Goal: Information Seeking & Learning: Learn about a topic

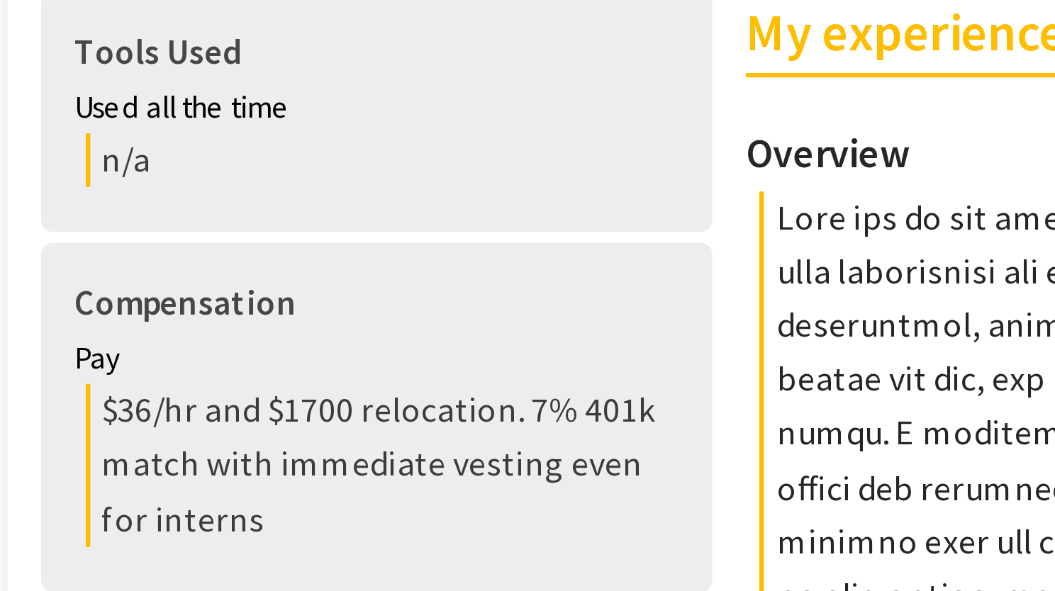
scroll to position [233, 0]
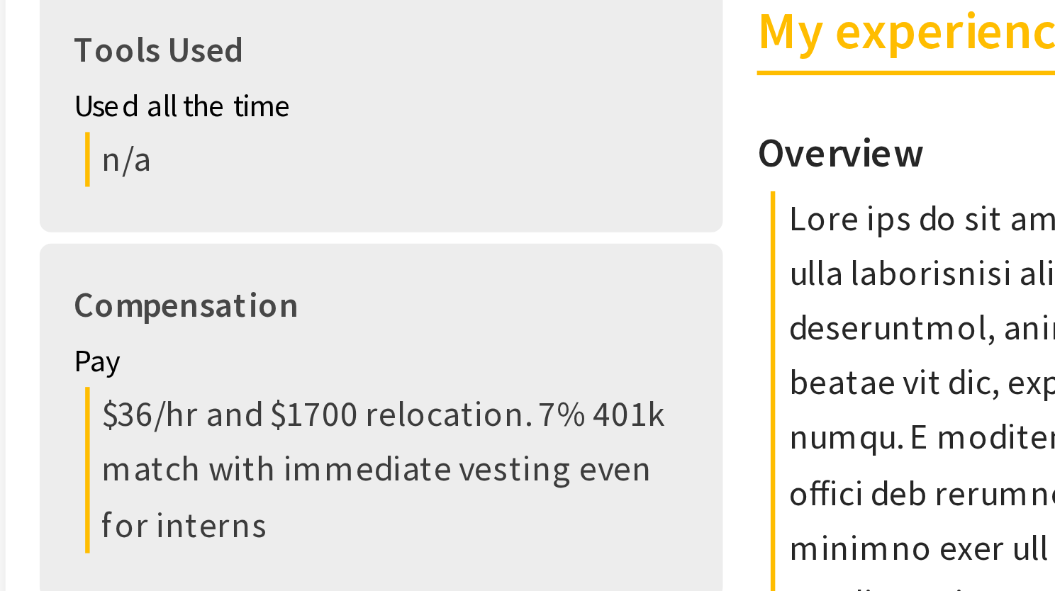
click at [140, 281] on div "Pay" at bounding box center [233, 286] width 191 height 16
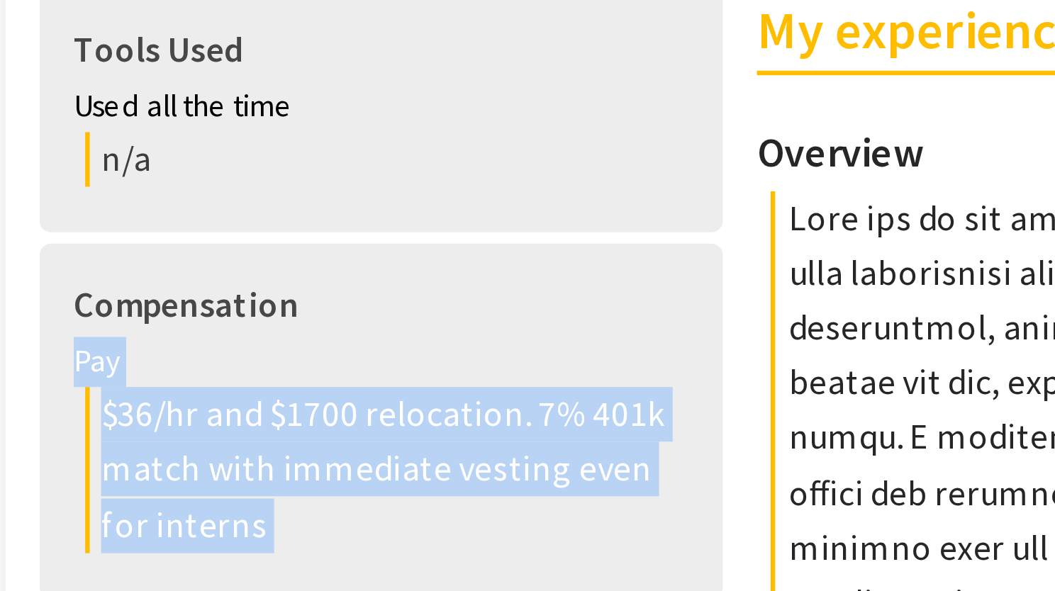
drag, startPoint x: 140, startPoint y: 281, endPoint x: 259, endPoint y: 333, distance: 129.5
click at [259, 333] on div "Pay $36/hr and $1700 relocation. 7% 401k match with immediate vesting even for …" at bounding box center [233, 311] width 191 height 67
copy div "Pay $36/hr and $1700 relocation. 7% 401k match with immediate vesting even for …"
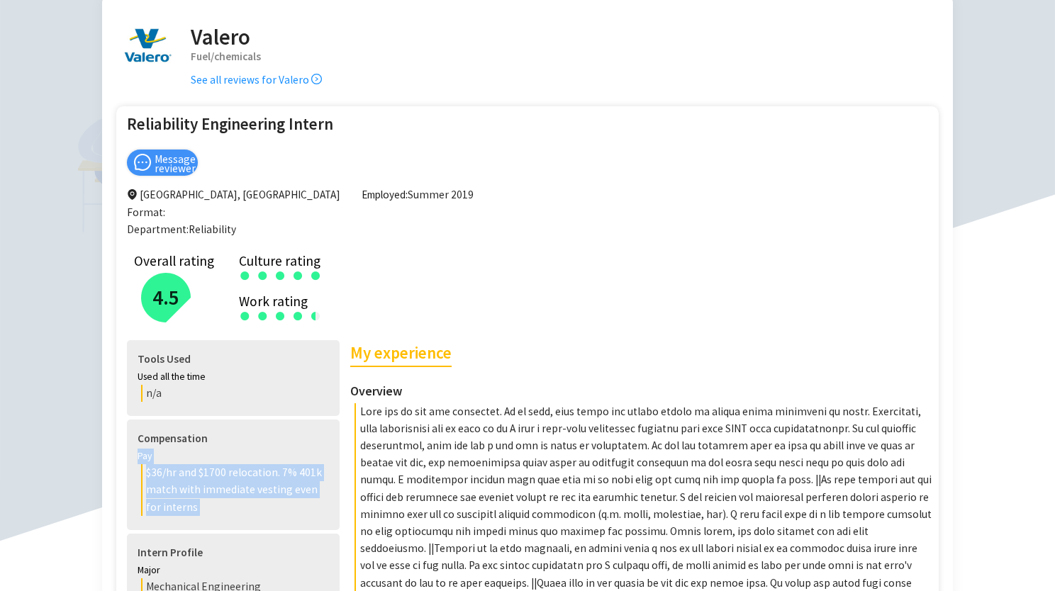
scroll to position [0, 0]
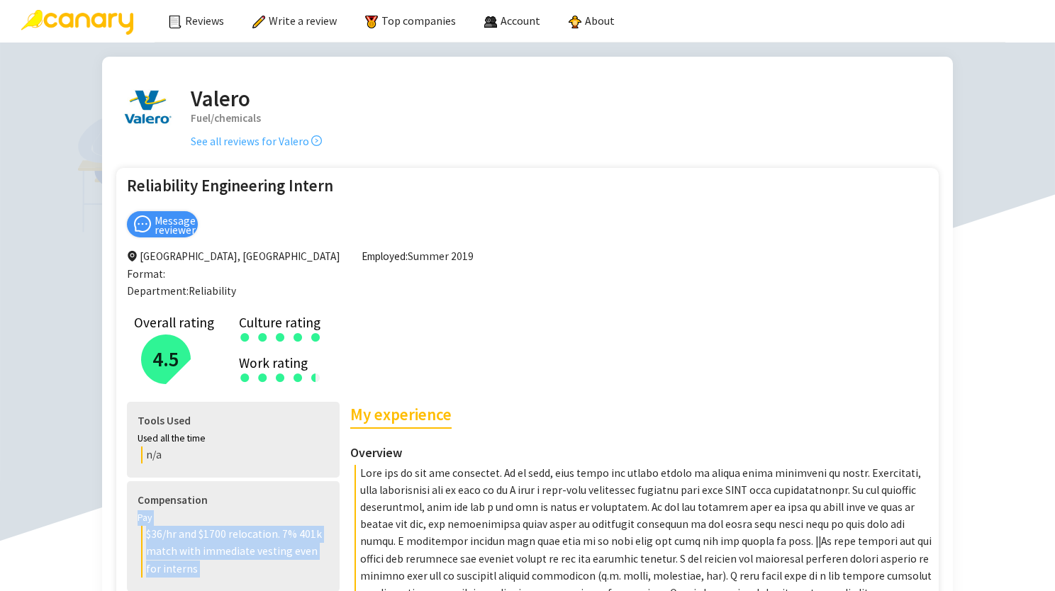
click at [227, 140] on link "See all reviews for Valero" at bounding box center [256, 141] width 131 height 13
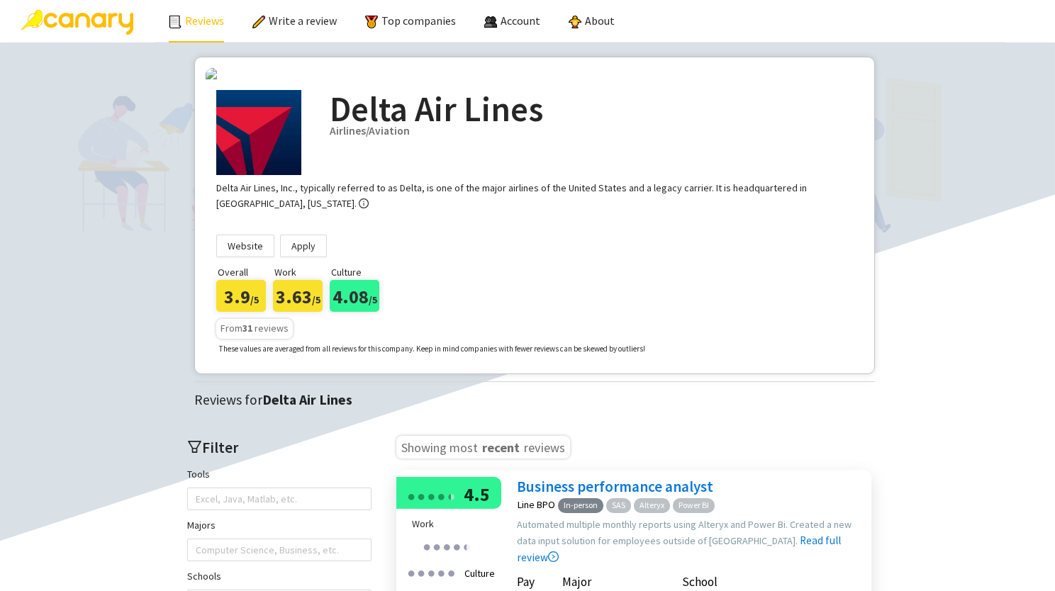
click at [193, 28] on link "Reviews" at bounding box center [196, 20] width 55 height 14
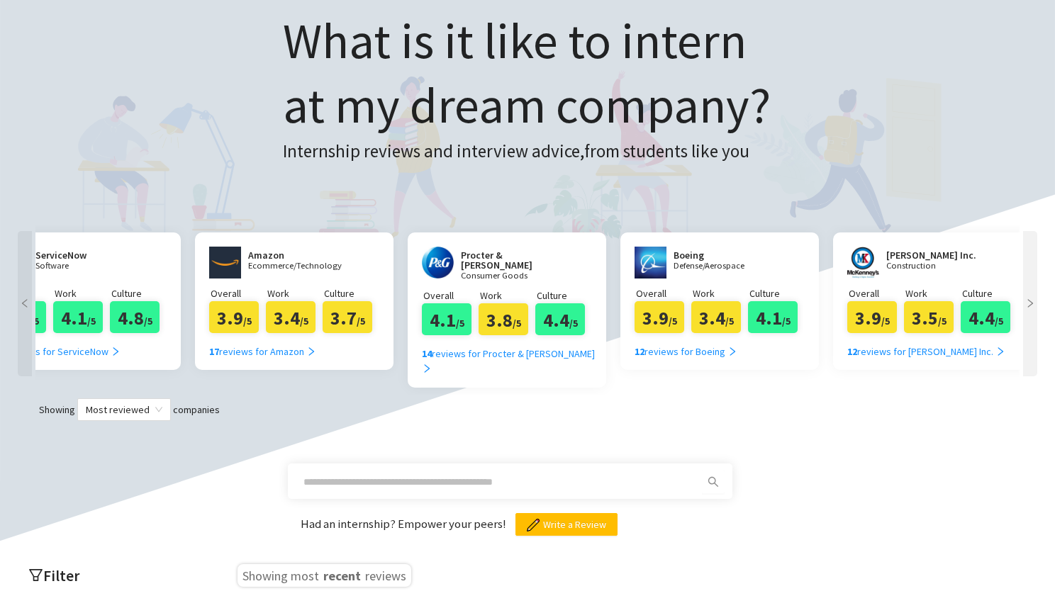
scroll to position [0, 1338]
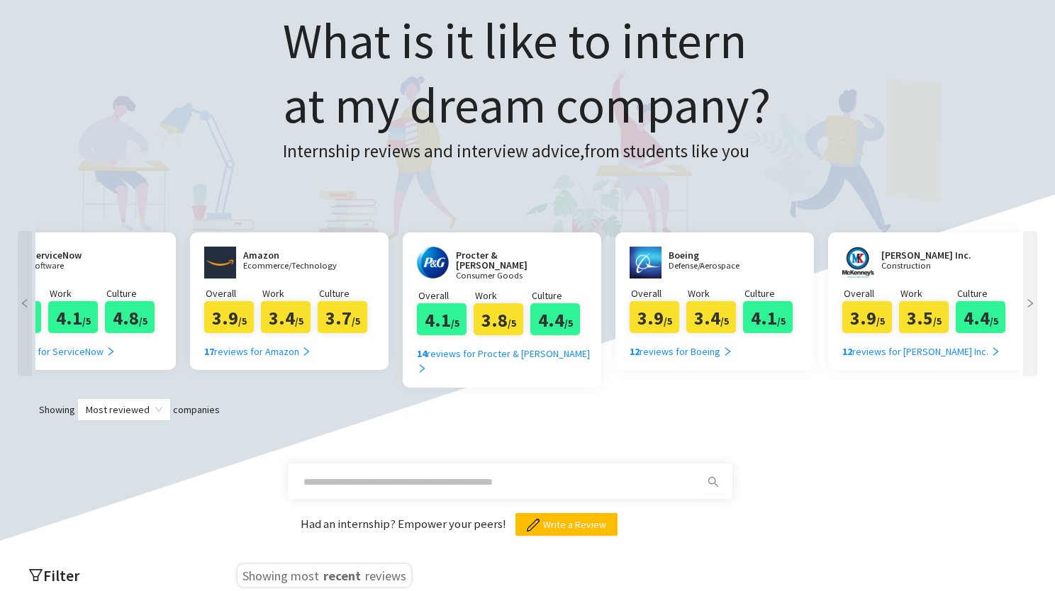
click at [428, 474] on input "text" at bounding box center [492, 482] width 379 height 16
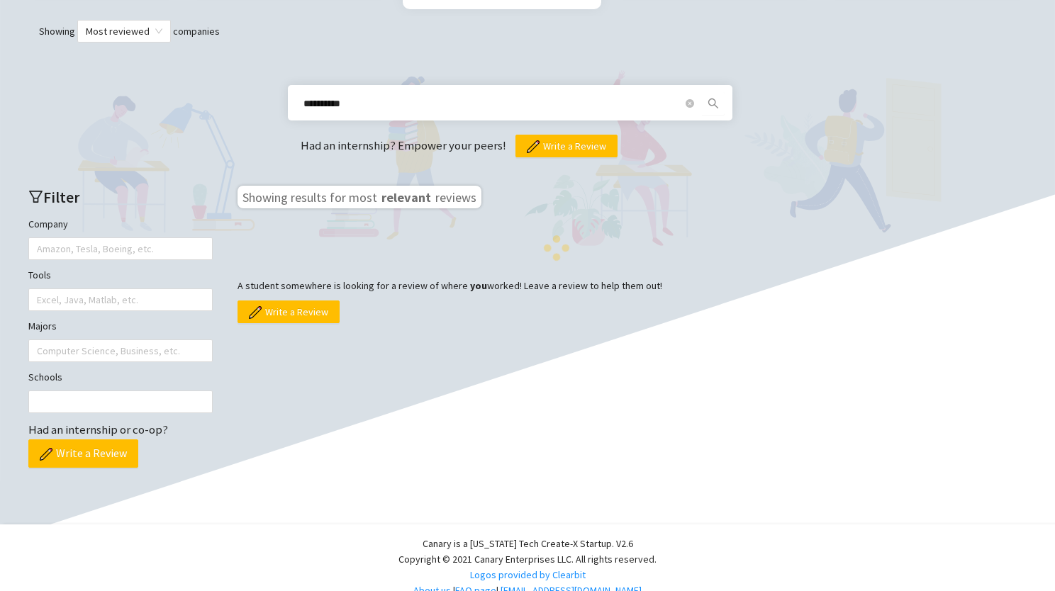
scroll to position [476, 0]
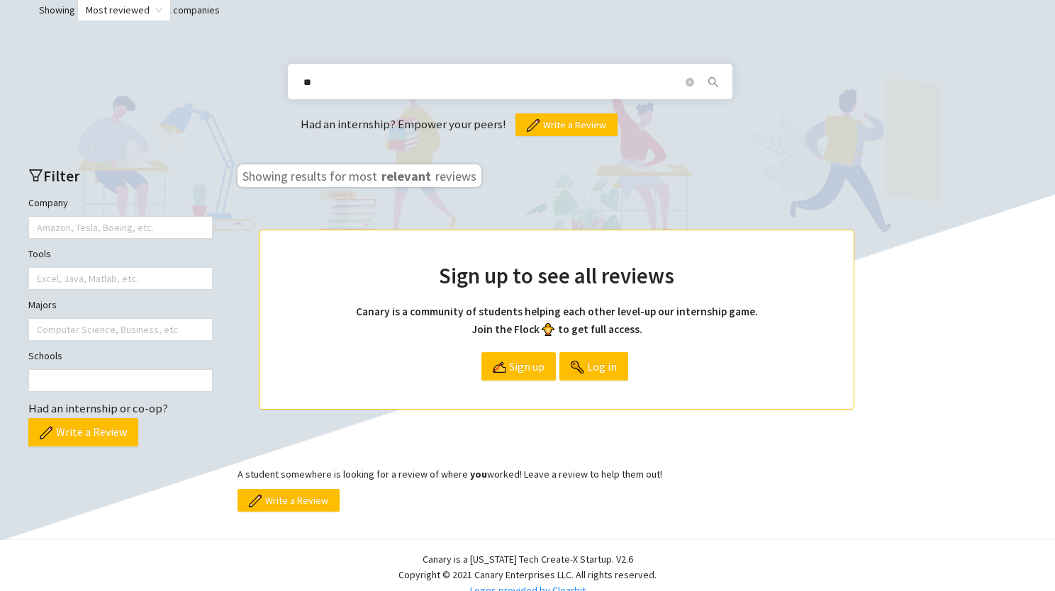
type input "*"
type input "*****"
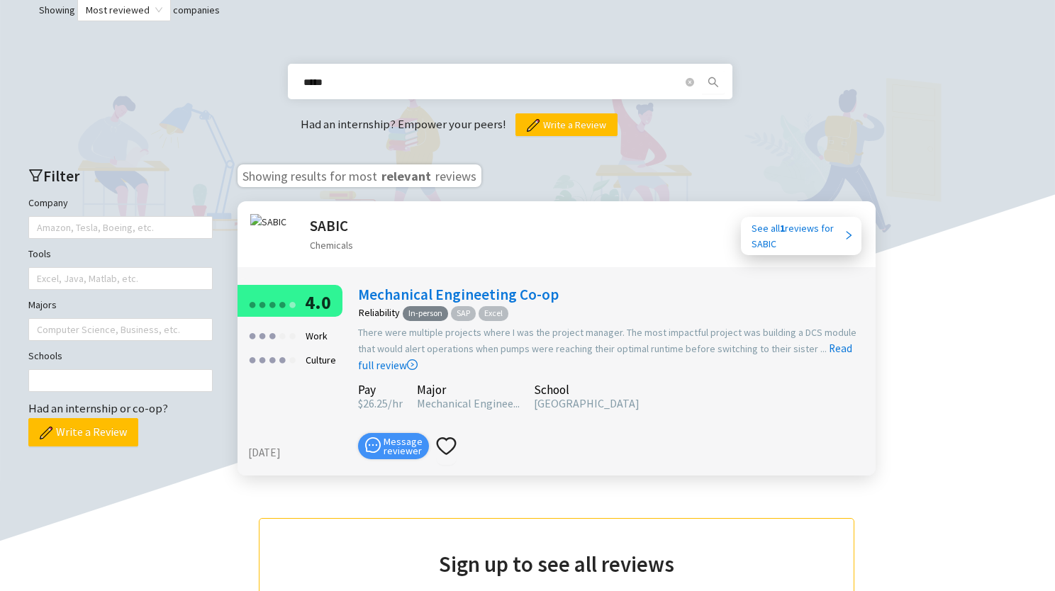
click at [471, 278] on div "● ● ● ● ● ● ● ● ● ● 4.0 Work ● ● ● ● ● ● ● ● ● ● Culture ● ● ● ● ● ● ● ● ● ● 08…" at bounding box center [556, 377] width 638 height 198
click at [465, 285] on link "Mechanical Engineeting Co-op" at bounding box center [458, 294] width 201 height 19
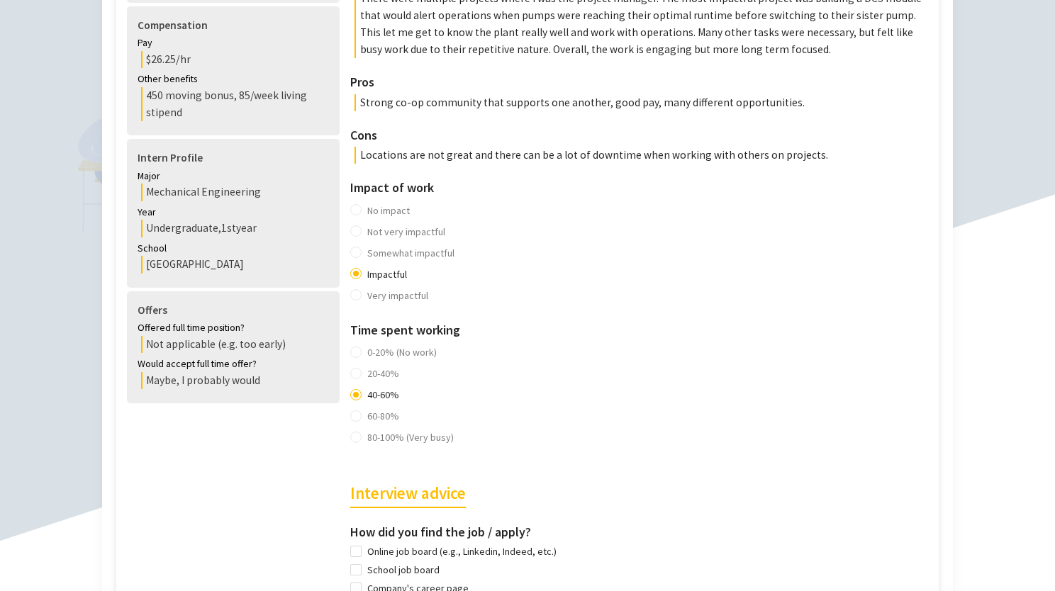
scroll to position [766, 0]
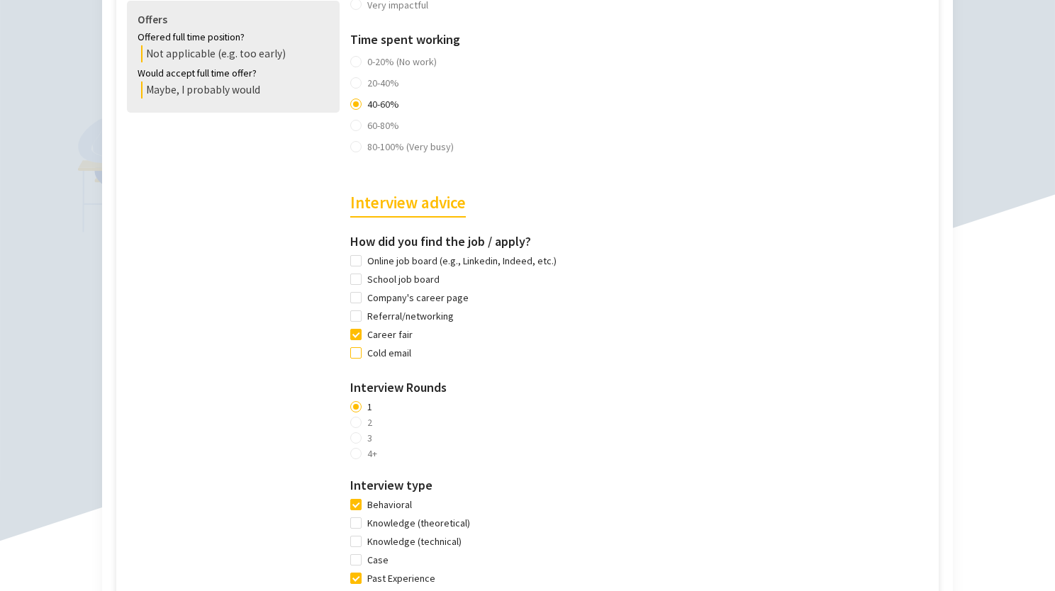
click at [395, 361] on span "Cold email" at bounding box center [389, 353] width 55 height 16
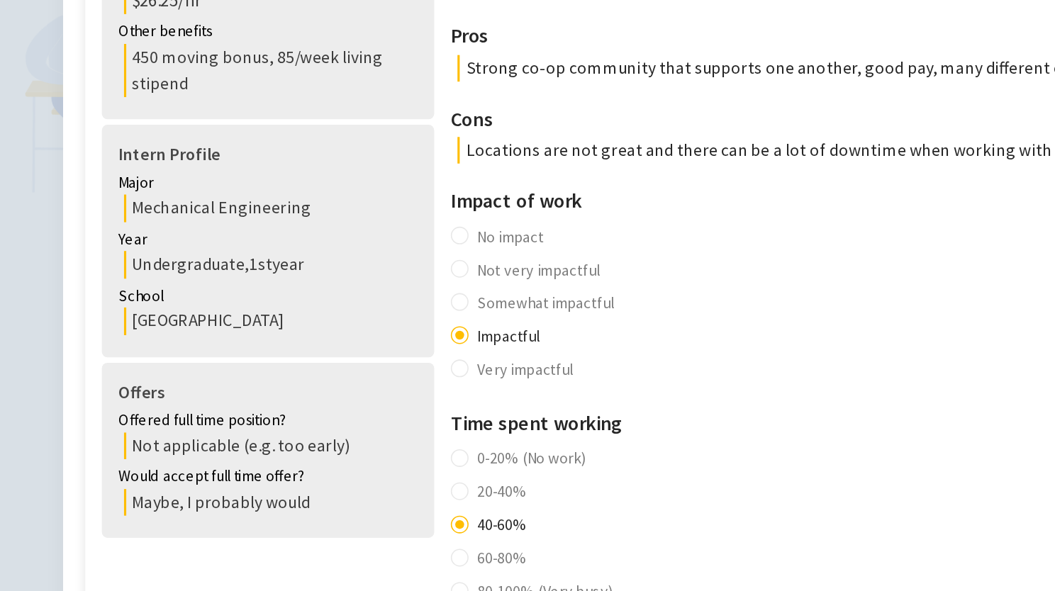
scroll to position [425, 0]
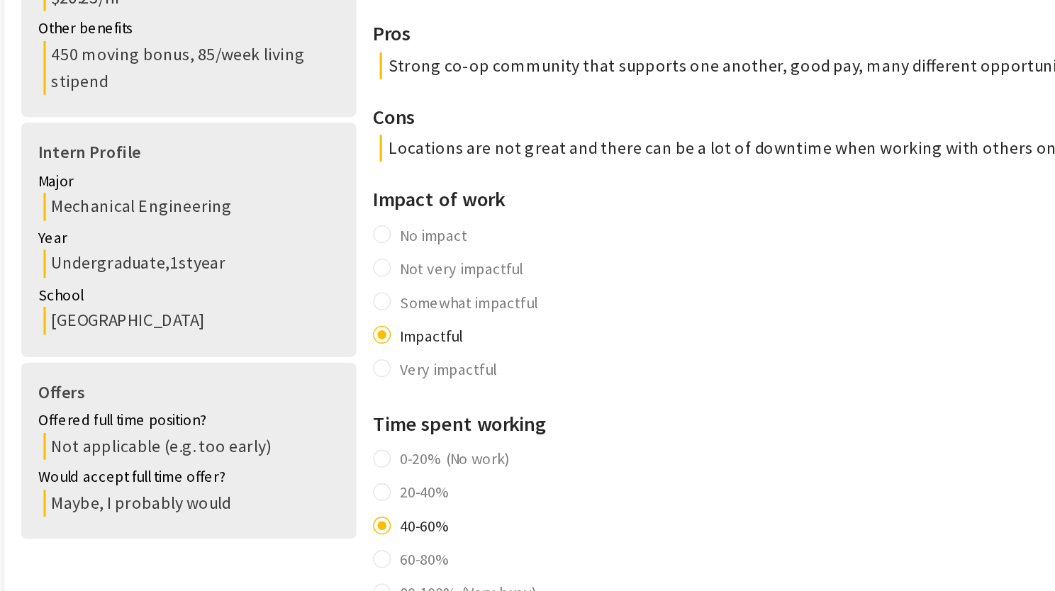
click at [215, 313] on div "Purdue University" at bounding box center [235, 314] width 188 height 17
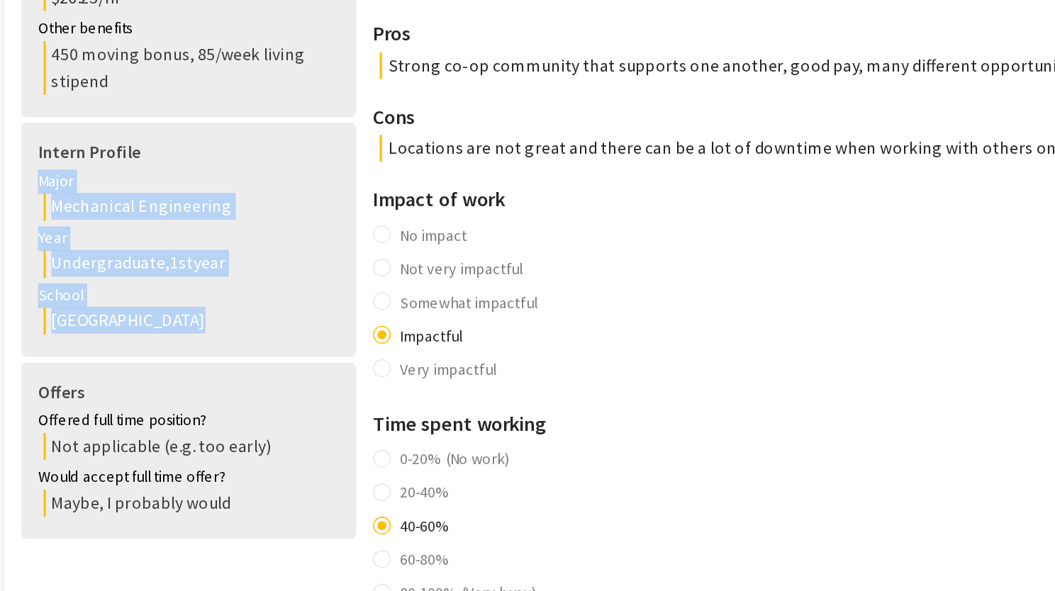
drag, startPoint x: 215, startPoint y: 313, endPoint x: 156, endPoint y: 233, distance: 100.0
click at [156, 233] on div "Intern Profile Major Mechanical Engineering Year Undergraduate , 1st year Schoo…" at bounding box center [233, 263] width 213 height 148
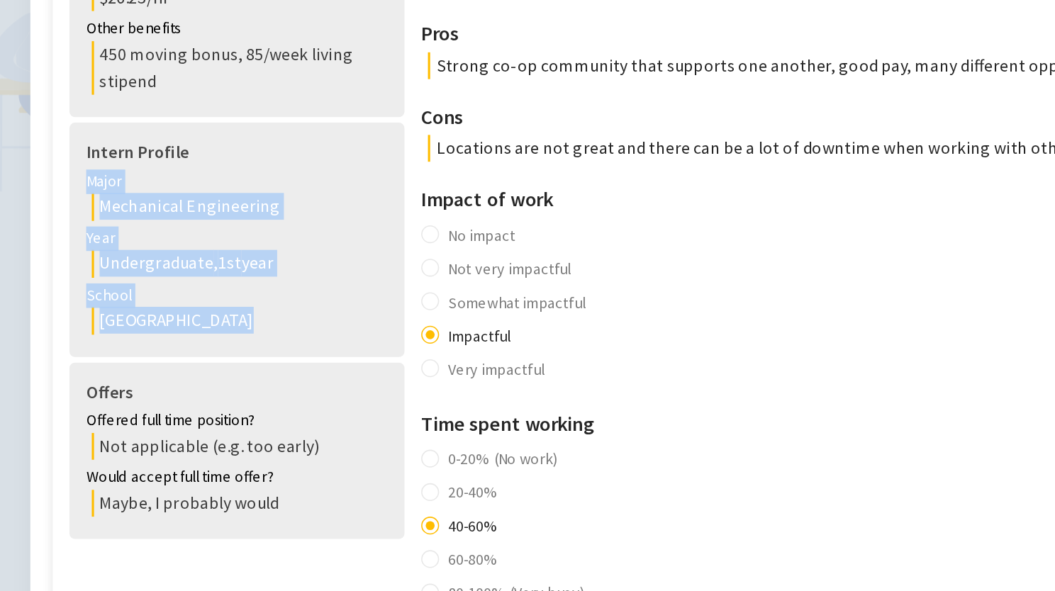
drag, startPoint x: 206, startPoint y: 213, endPoint x: 230, endPoint y: 313, distance: 102.8
click at [230, 313] on div "Intern Profile Major Mechanical Engineering Year Undergraduate , 1st year Schoo…" at bounding box center [233, 263] width 213 height 148
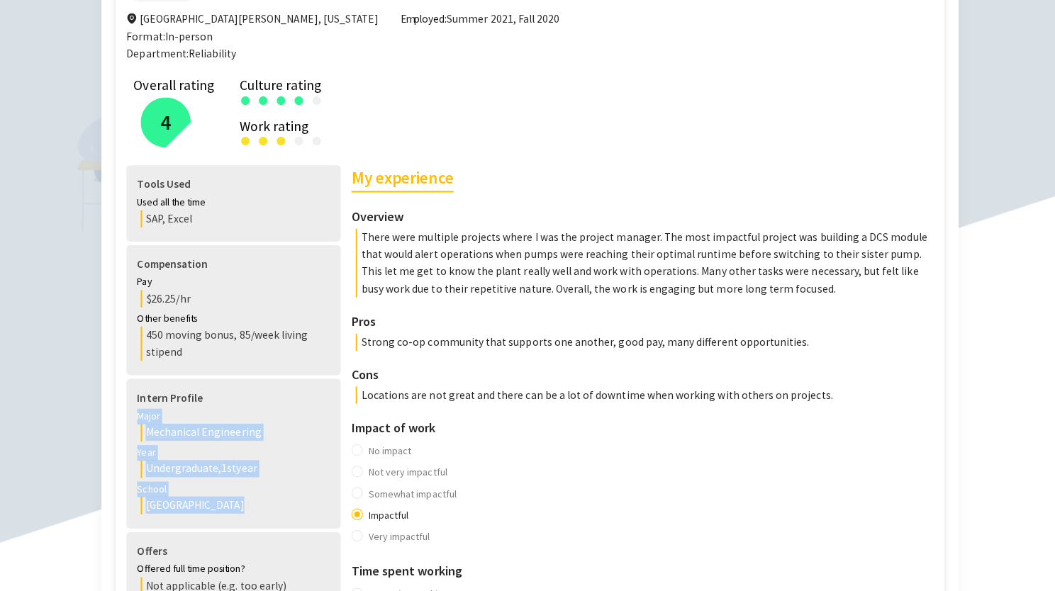
scroll to position [236, 0]
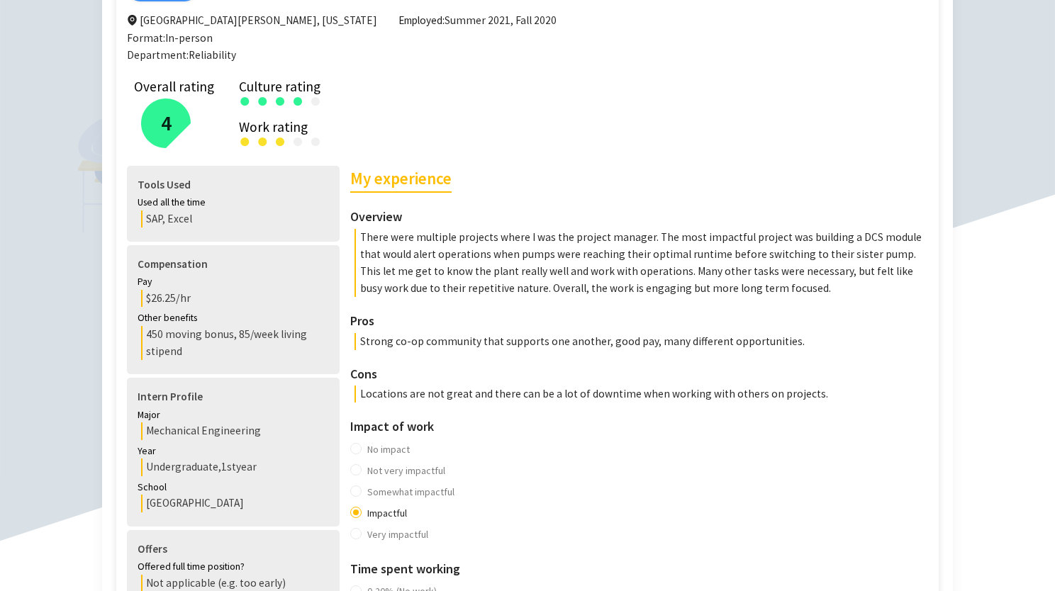
click at [204, 218] on div "SAP, Excel" at bounding box center [235, 219] width 188 height 17
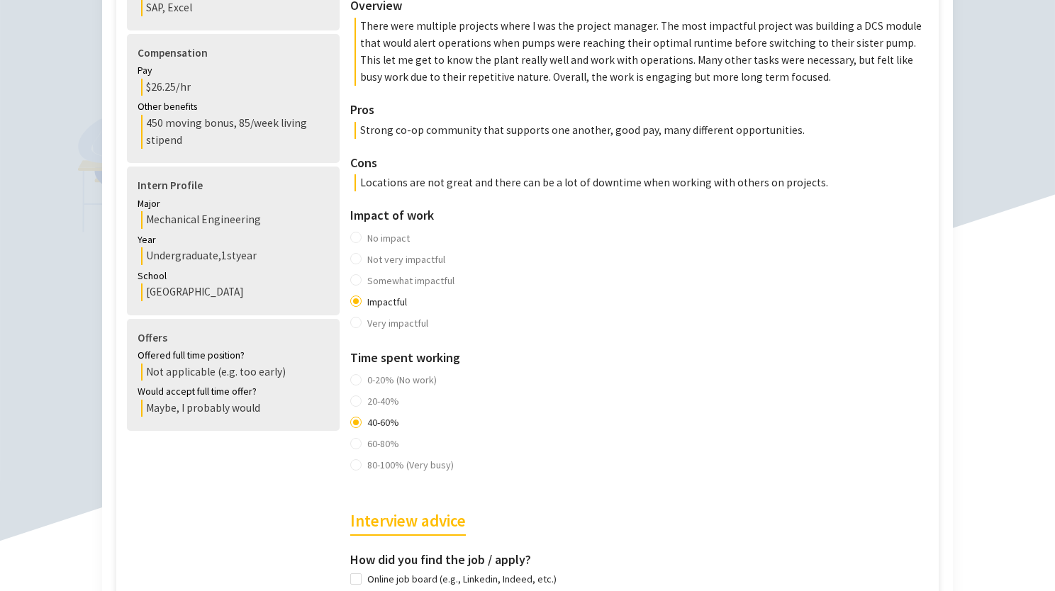
scroll to position [481, 0]
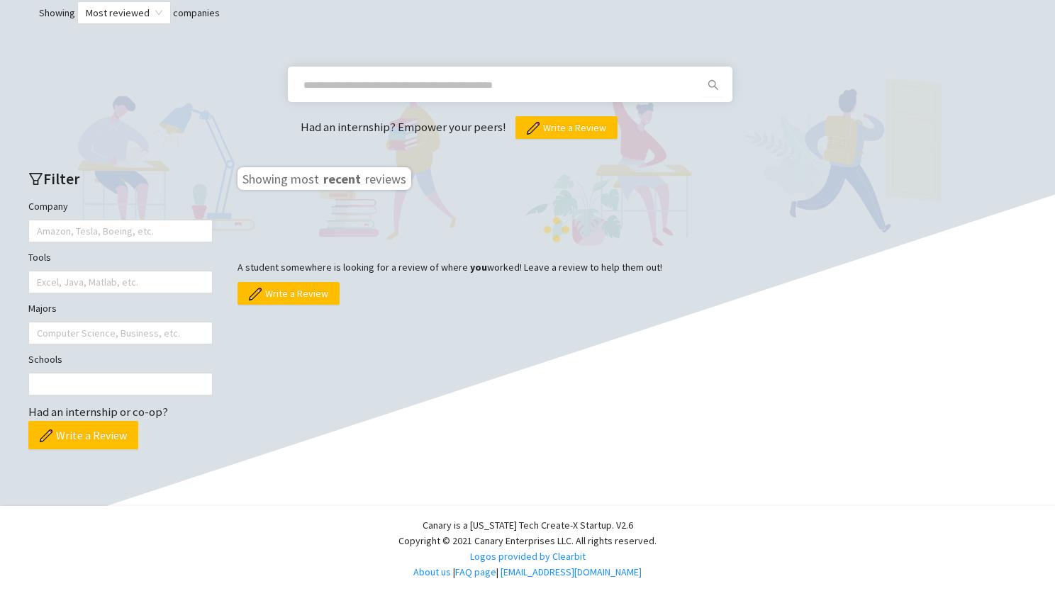
scroll to position [454, 0]
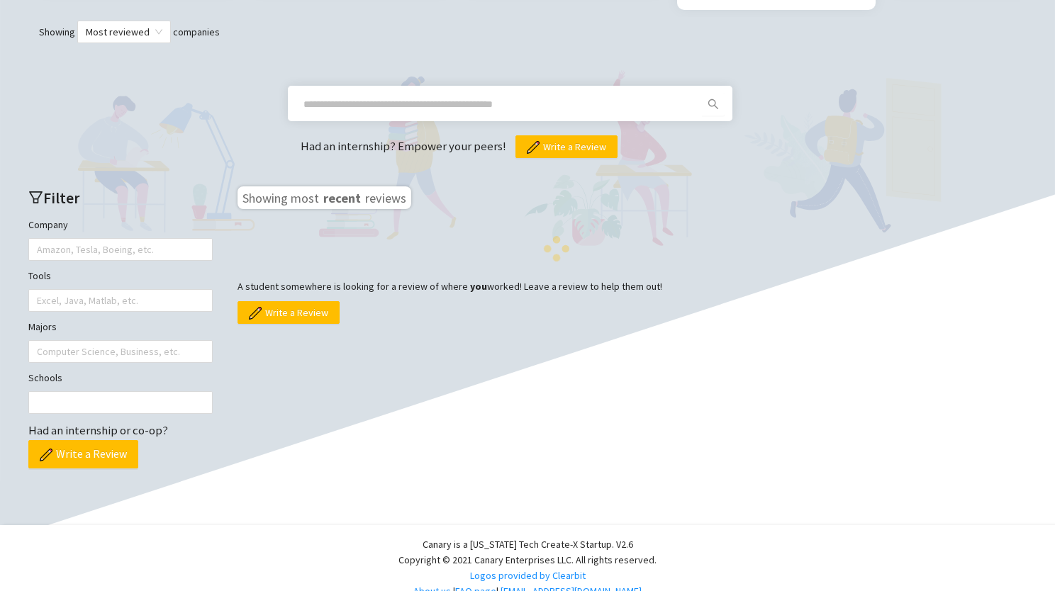
click at [410, 96] on input "text" at bounding box center [492, 104] width 379 height 16
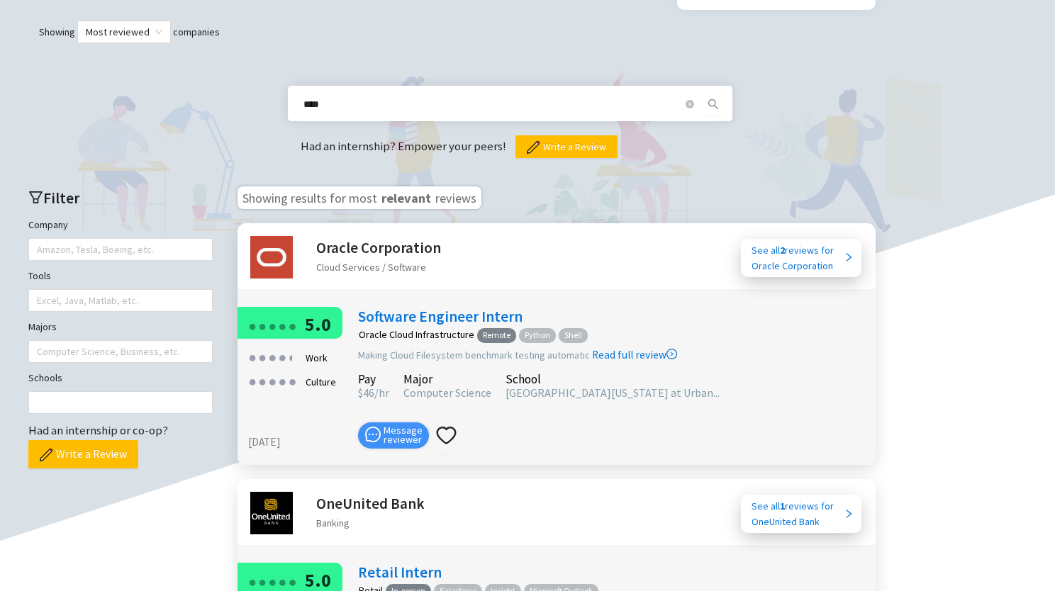
click at [713, 99] on icon "search" at bounding box center [713, 104] width 10 height 10
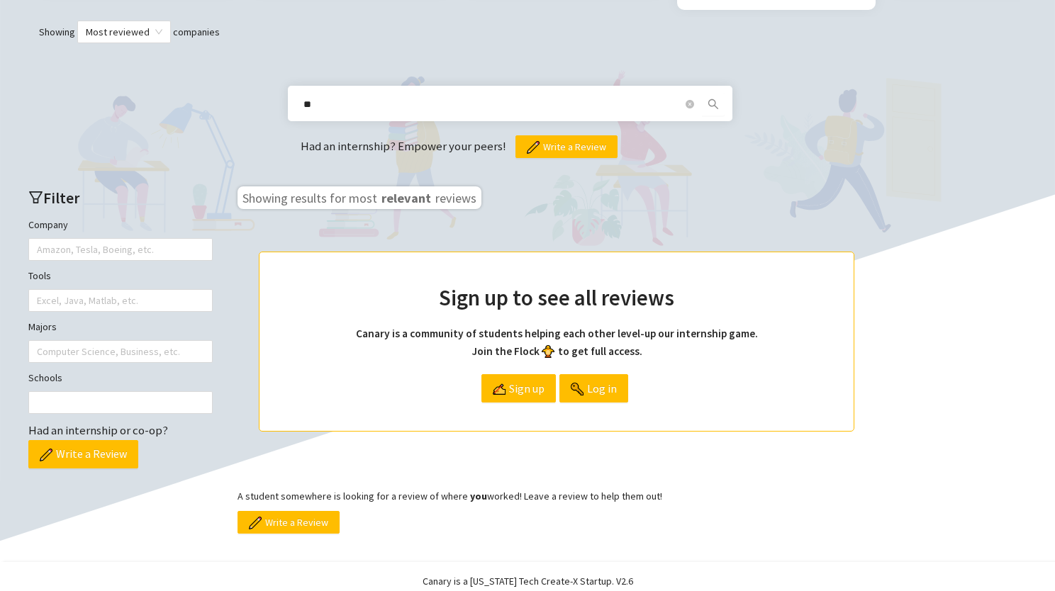
type input "*"
type input "*****"
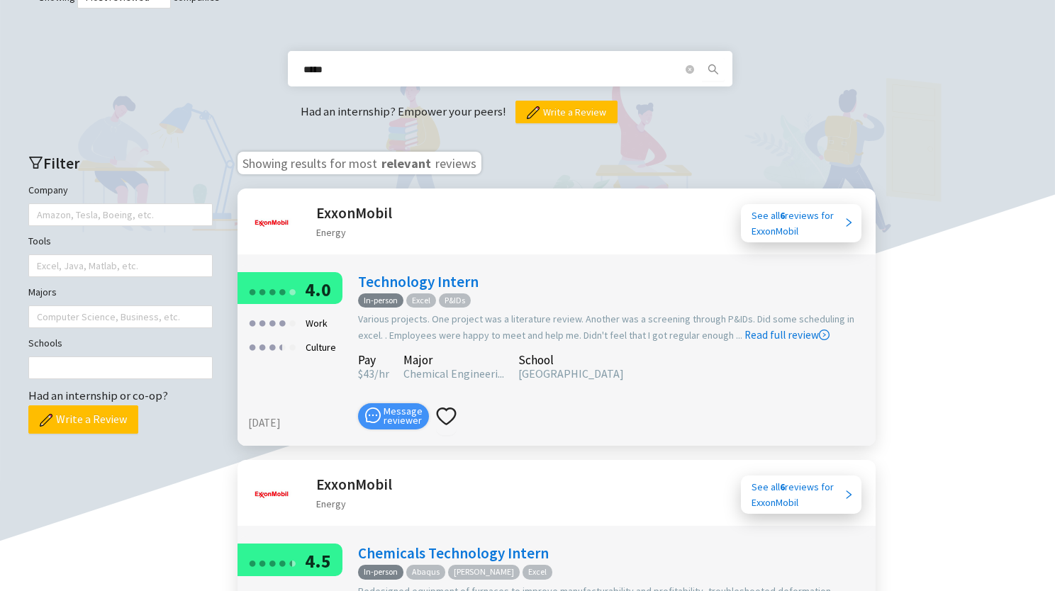
scroll to position [466, 0]
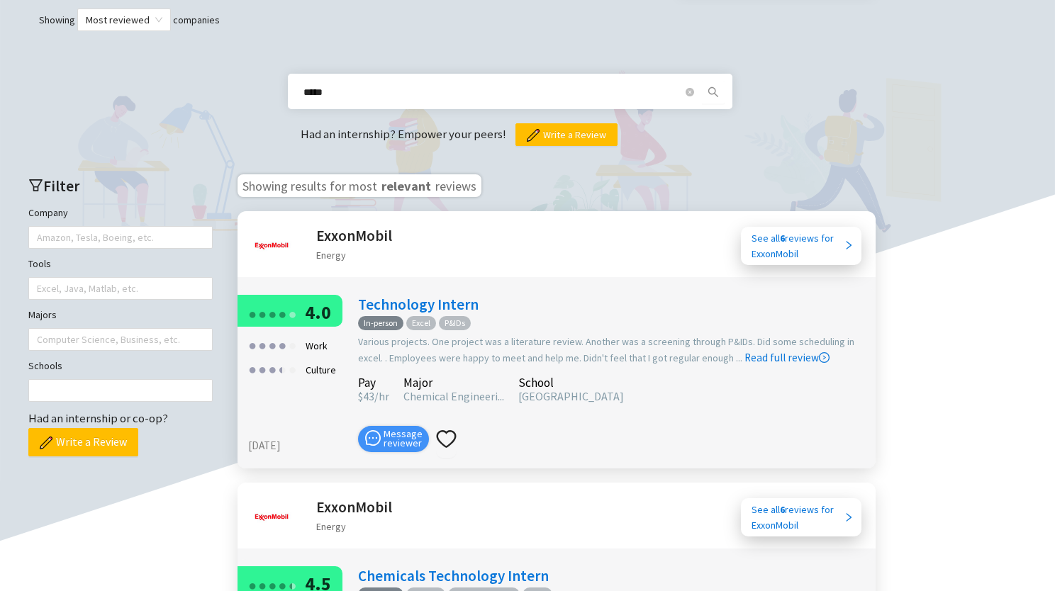
click at [320, 224] on h2 "ExxonMobil" at bounding box center [354, 235] width 76 height 23
click at [272, 225] on img at bounding box center [271, 245] width 43 height 43
click at [363, 224] on h2 "ExxonMobil" at bounding box center [354, 235] width 76 height 23
click at [394, 295] on link "Technology Intern" at bounding box center [418, 304] width 121 height 19
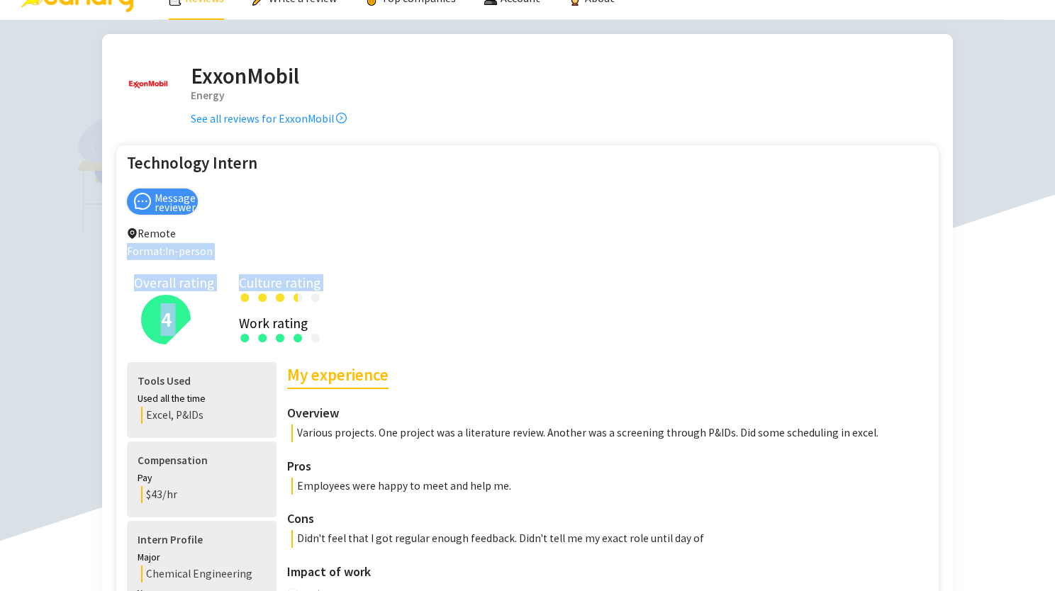
scroll to position [34, 0]
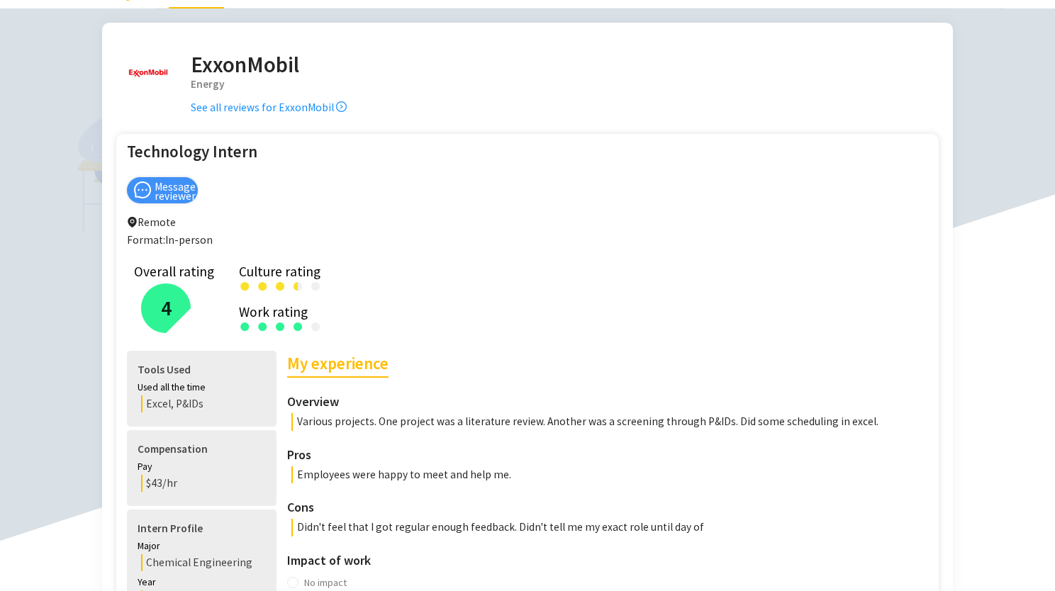
click at [397, 305] on div "Work rating ● ● ● ● ● ● ● ● ● ●" at bounding box center [574, 321] width 671 height 37
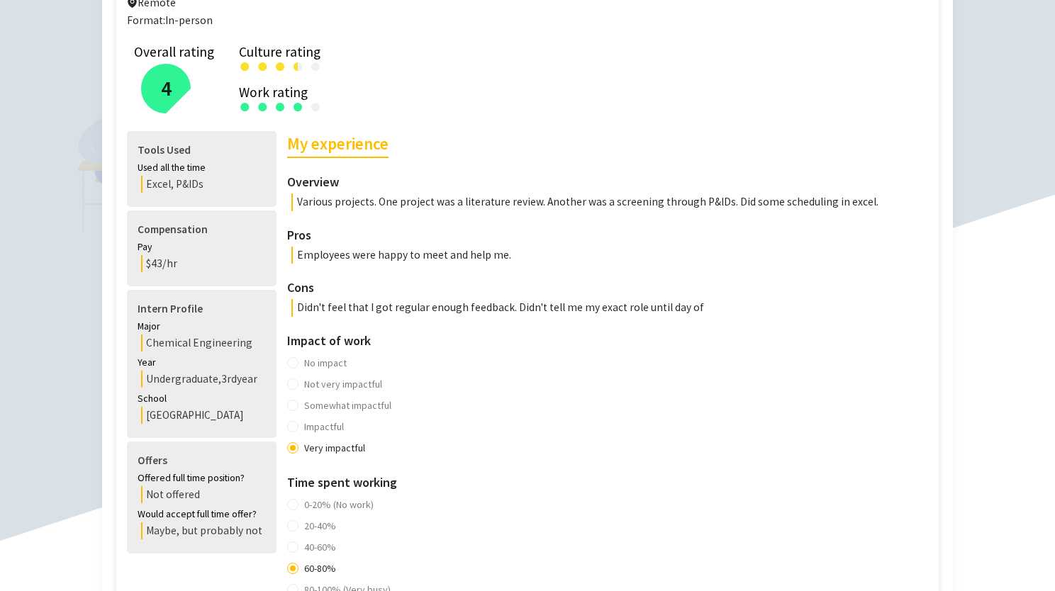
scroll to position [0, 0]
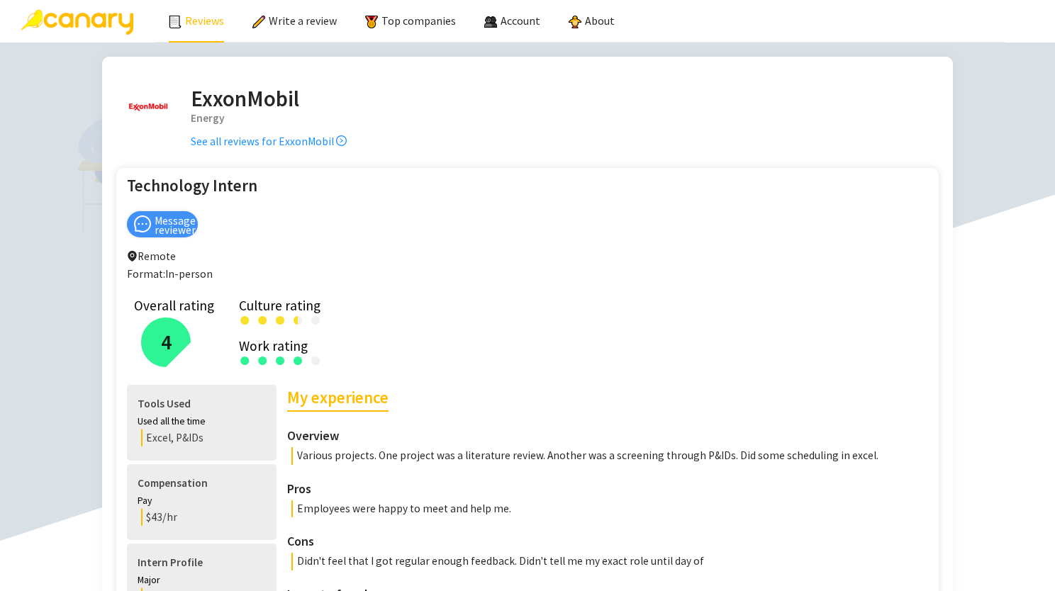
click at [233, 101] on h2 "ExxonMobil" at bounding box center [269, 99] width 156 height 34
click at [138, 96] on img at bounding box center [148, 107] width 50 height 50
click at [257, 143] on link "See all reviews for ExxonMobil" at bounding box center [269, 141] width 156 height 13
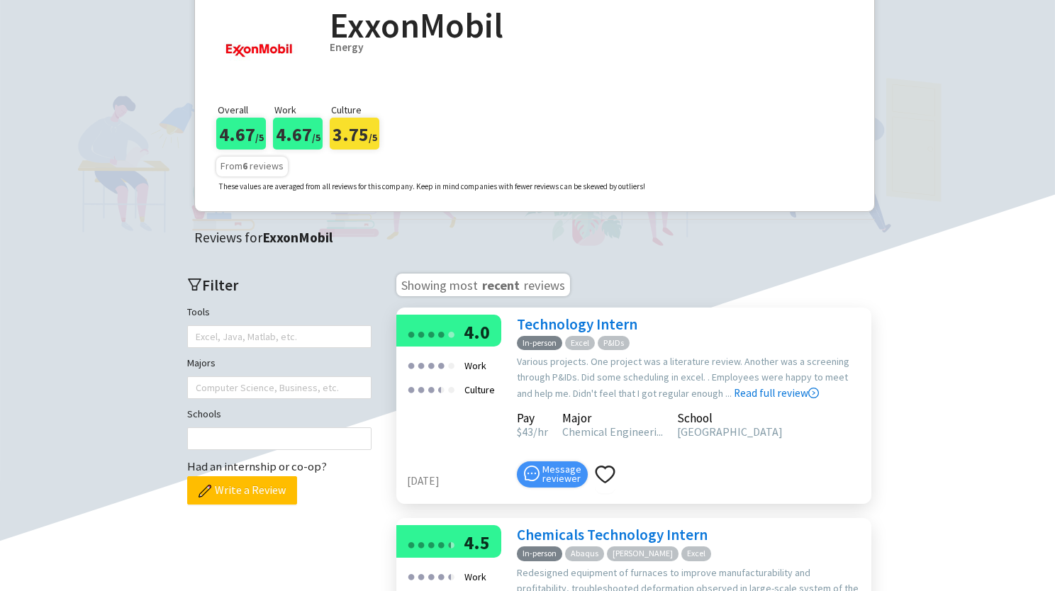
scroll to position [70, 0]
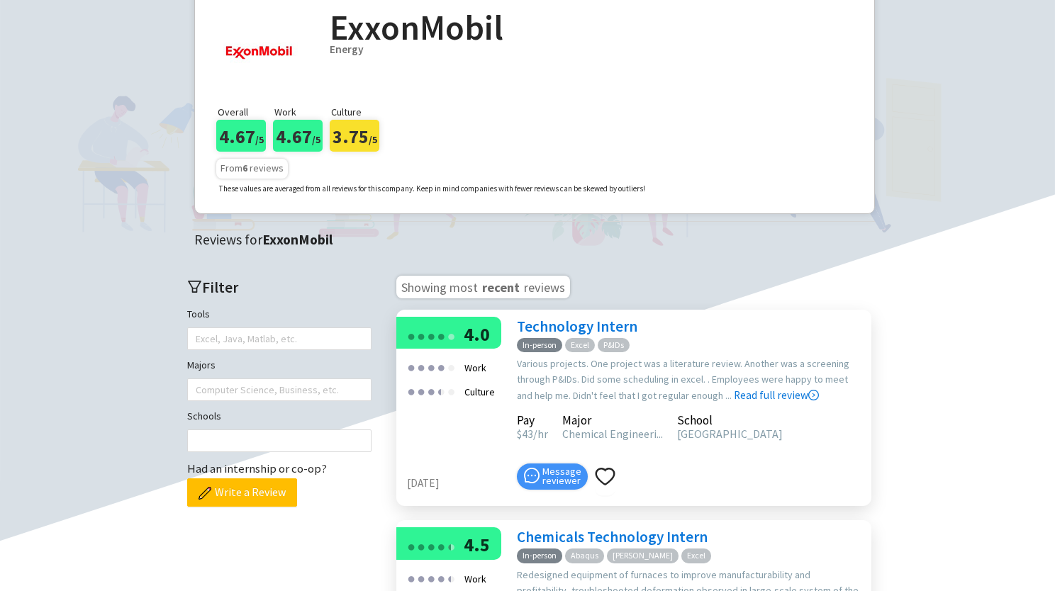
click at [570, 327] on link "Technology Intern" at bounding box center [577, 326] width 121 height 19
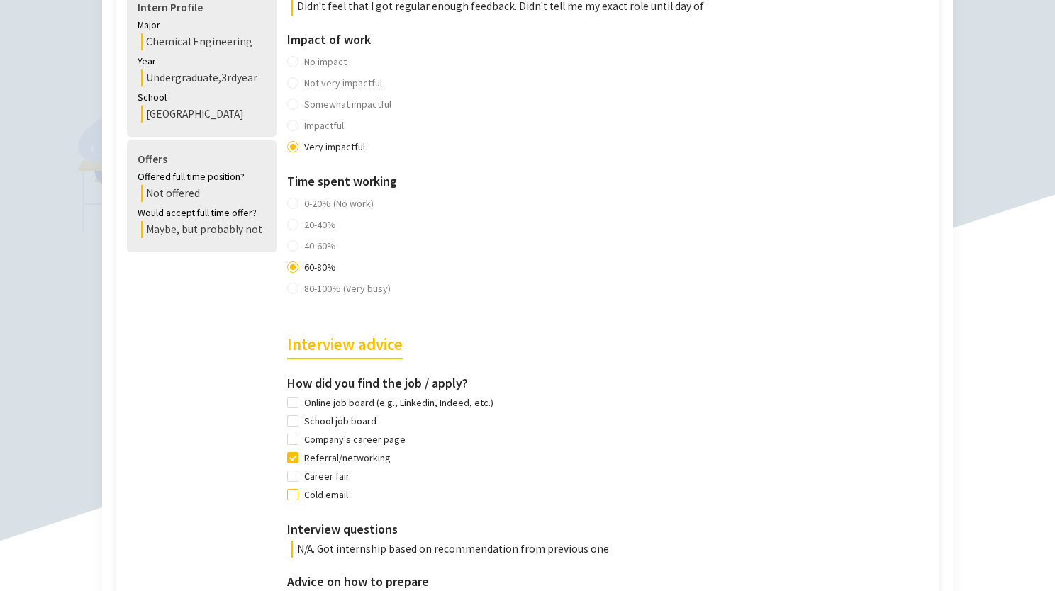
scroll to position [554, 0]
